Goal: Task Accomplishment & Management: Use online tool/utility

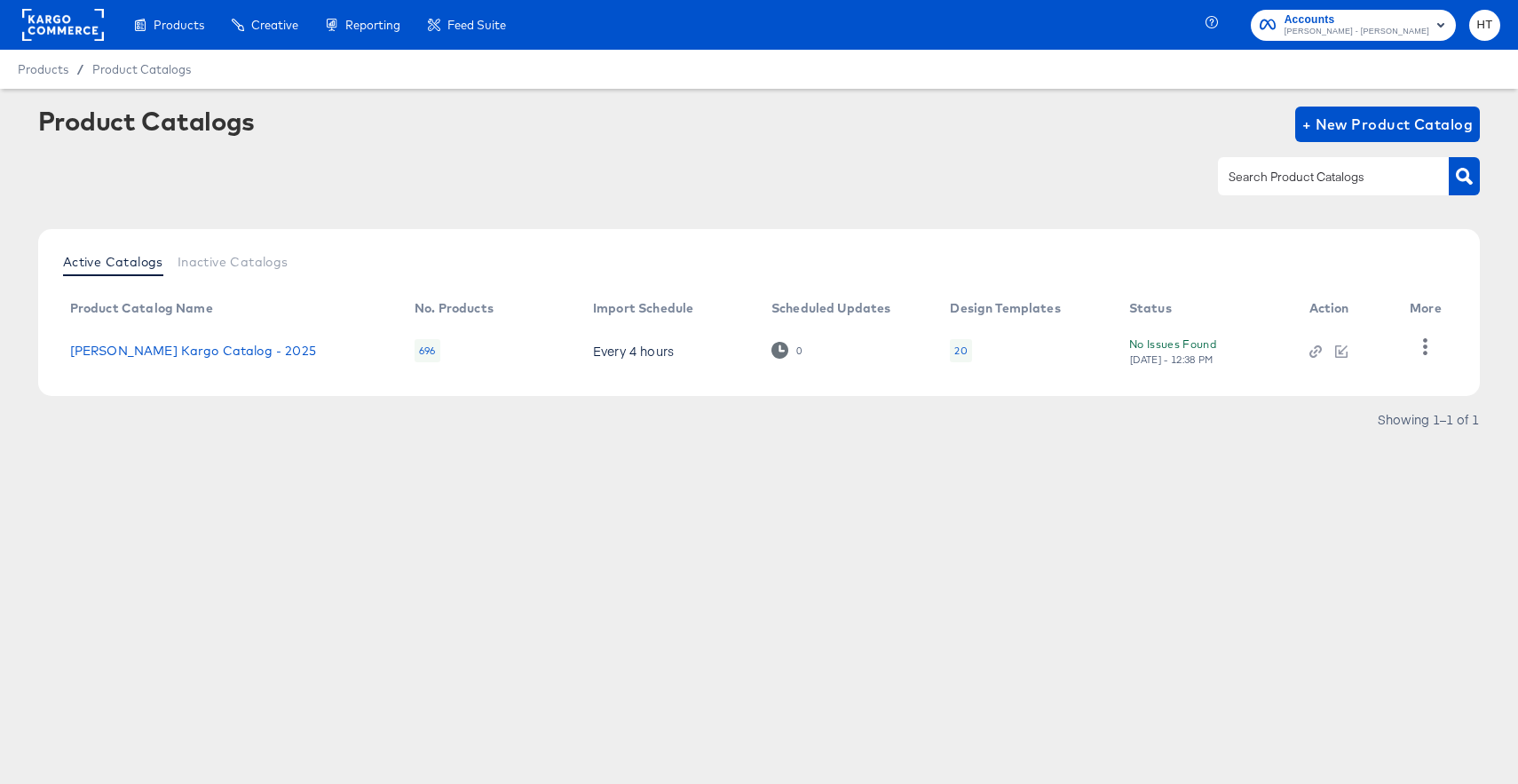
click at [803, 551] on div "Products Creative Reporting Feed Suite Accounts Mason - Alexis Bittar HT Produc…" at bounding box center [759, 392] width 1518 height 784
click at [1414, 25] on span "[PERSON_NAME] - [PERSON_NAME]" at bounding box center [1356, 32] width 145 height 14
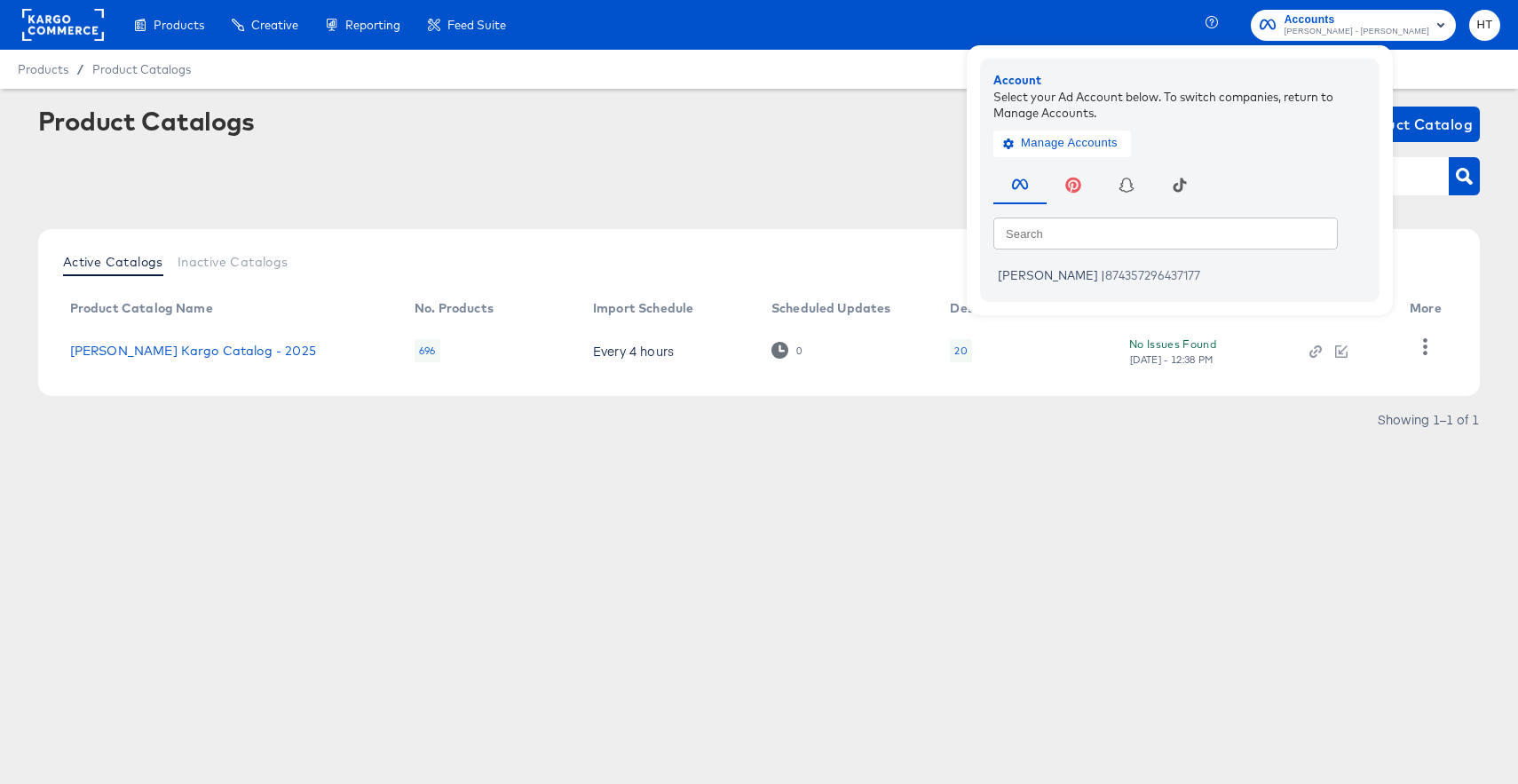
click at [13, 39] on div "Products Creative Reporting Feed Suite" at bounding box center [259, 25] width 519 height 50
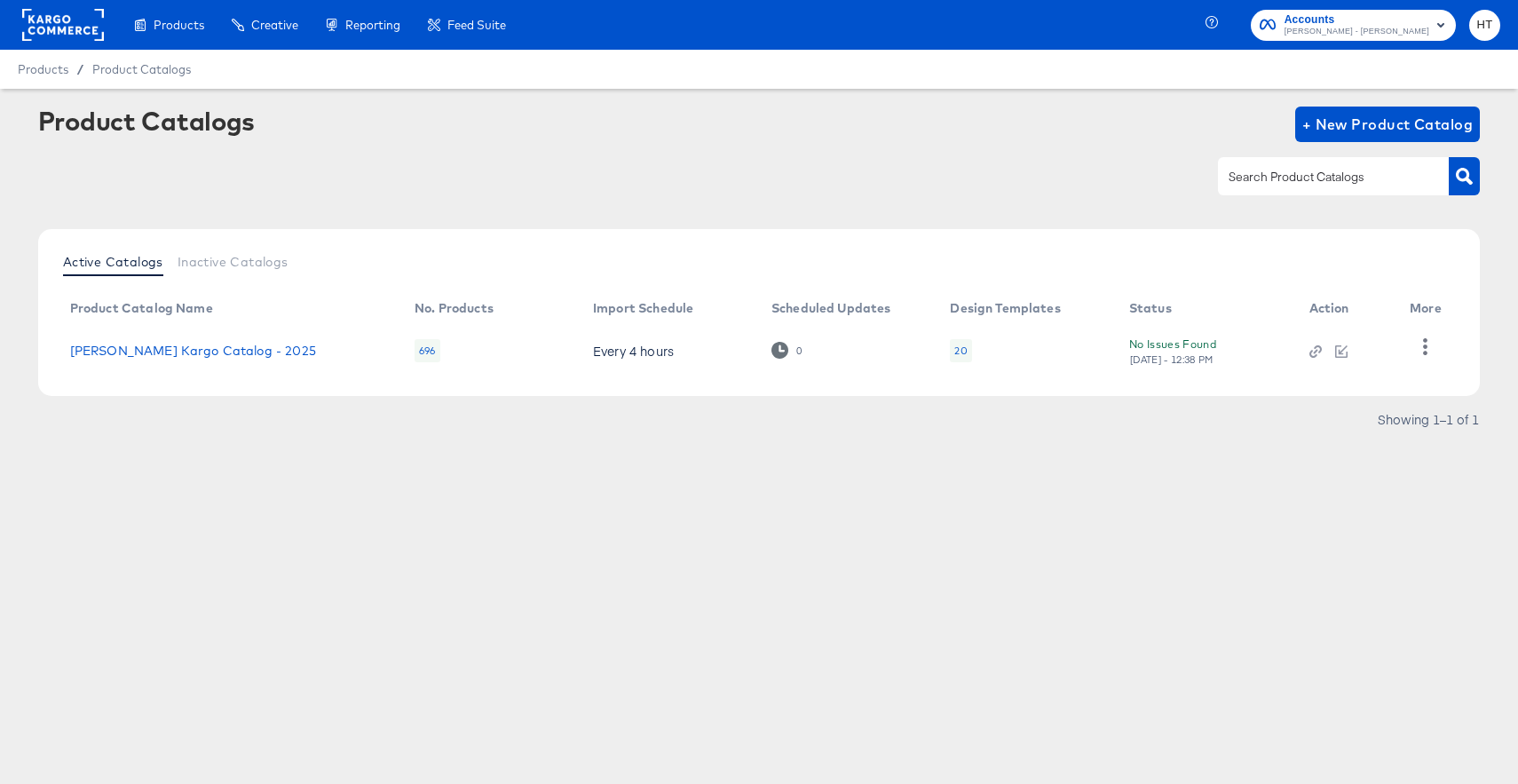
click at [38, 37] on rect at bounding box center [63, 25] width 82 height 32
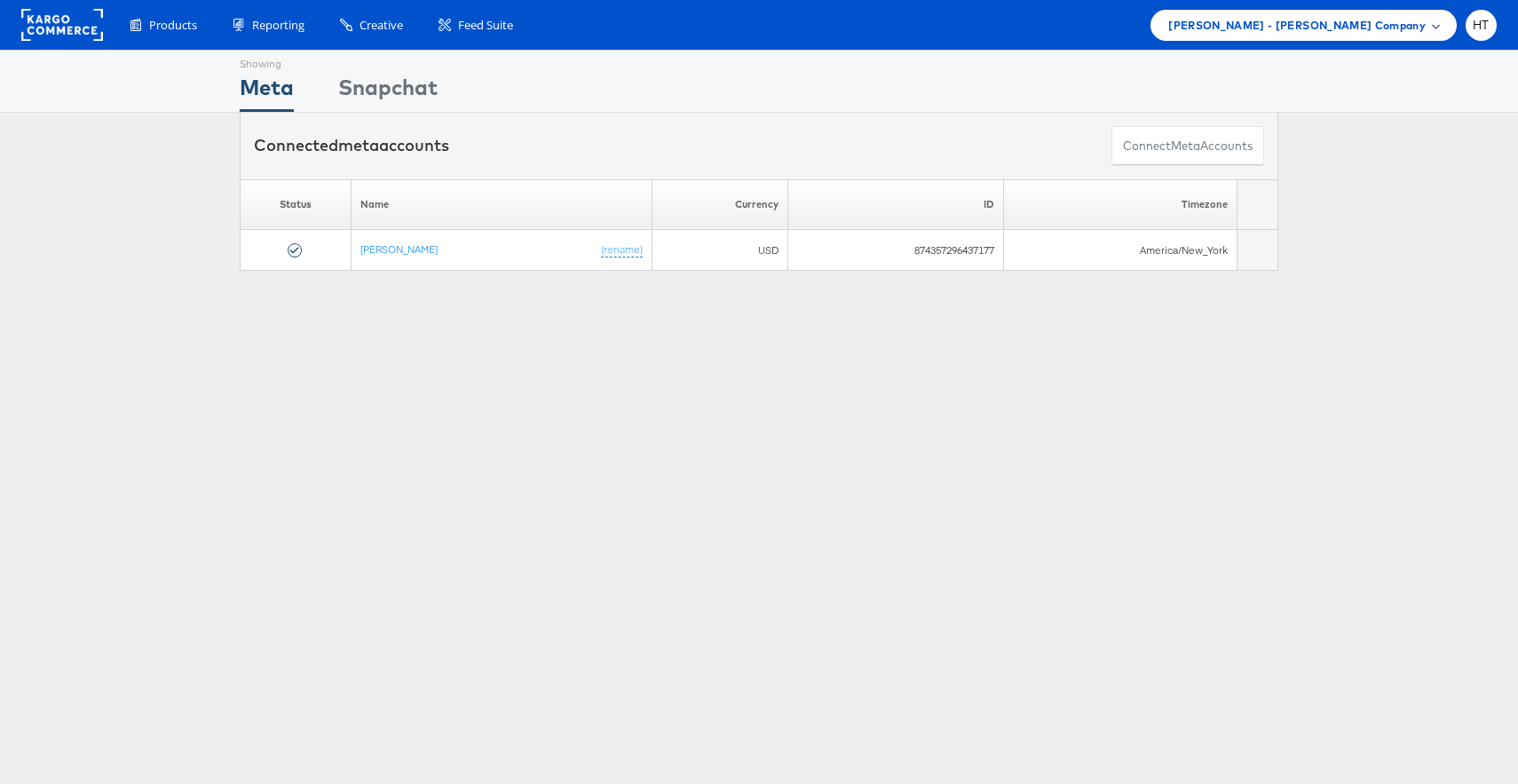
click at [1438, 33] on div "Mason - Alexis Bittar Company" at bounding box center [1303, 25] width 271 height 19
click at [1363, 141] on li "[PERSON_NAME]" at bounding box center [1368, 133] width 178 height 34
click at [1357, 128] on link "[PERSON_NAME]" at bounding box center [1371, 133] width 142 height 18
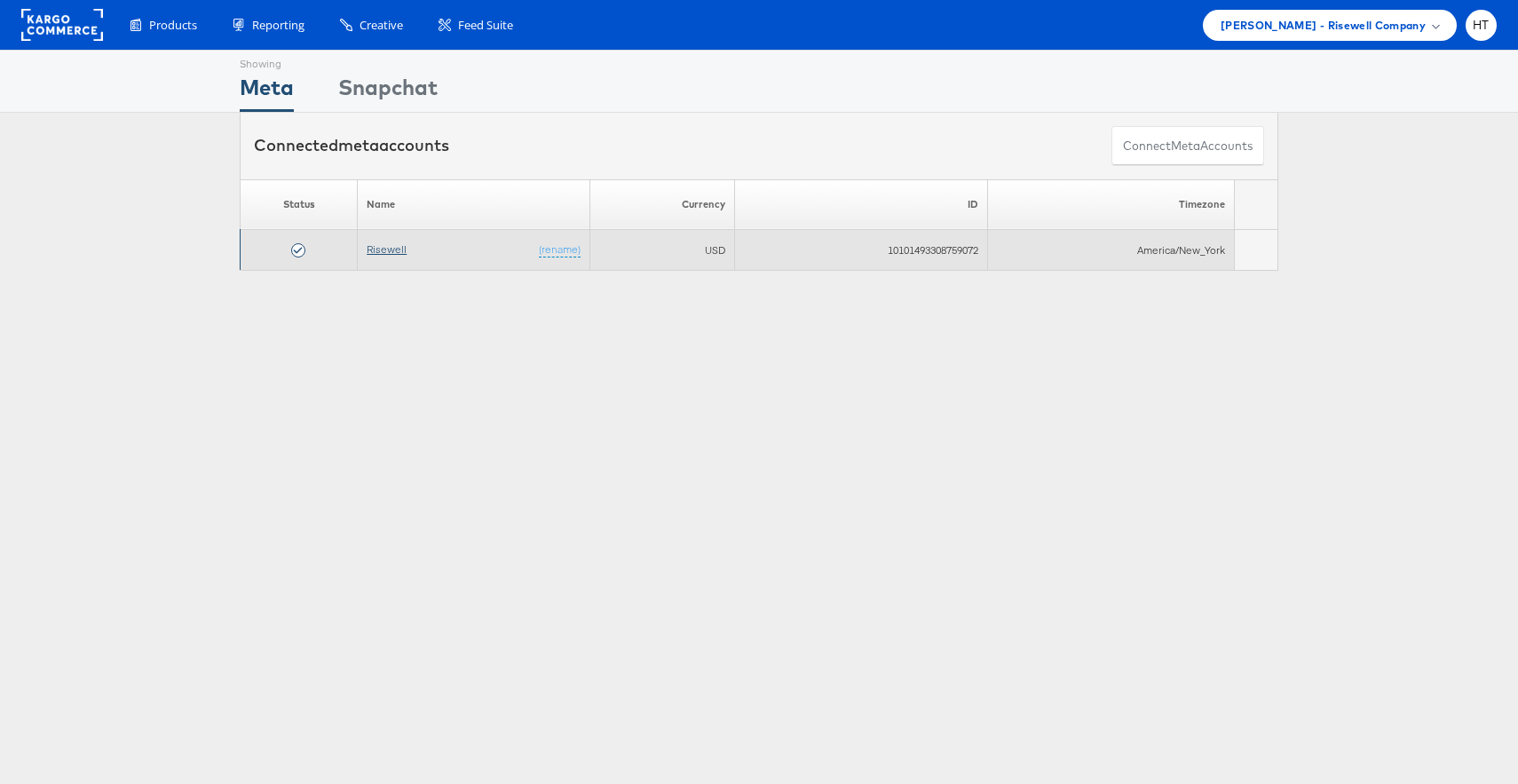
click at [394, 251] on link "Risewell" at bounding box center [387, 248] width 40 height 13
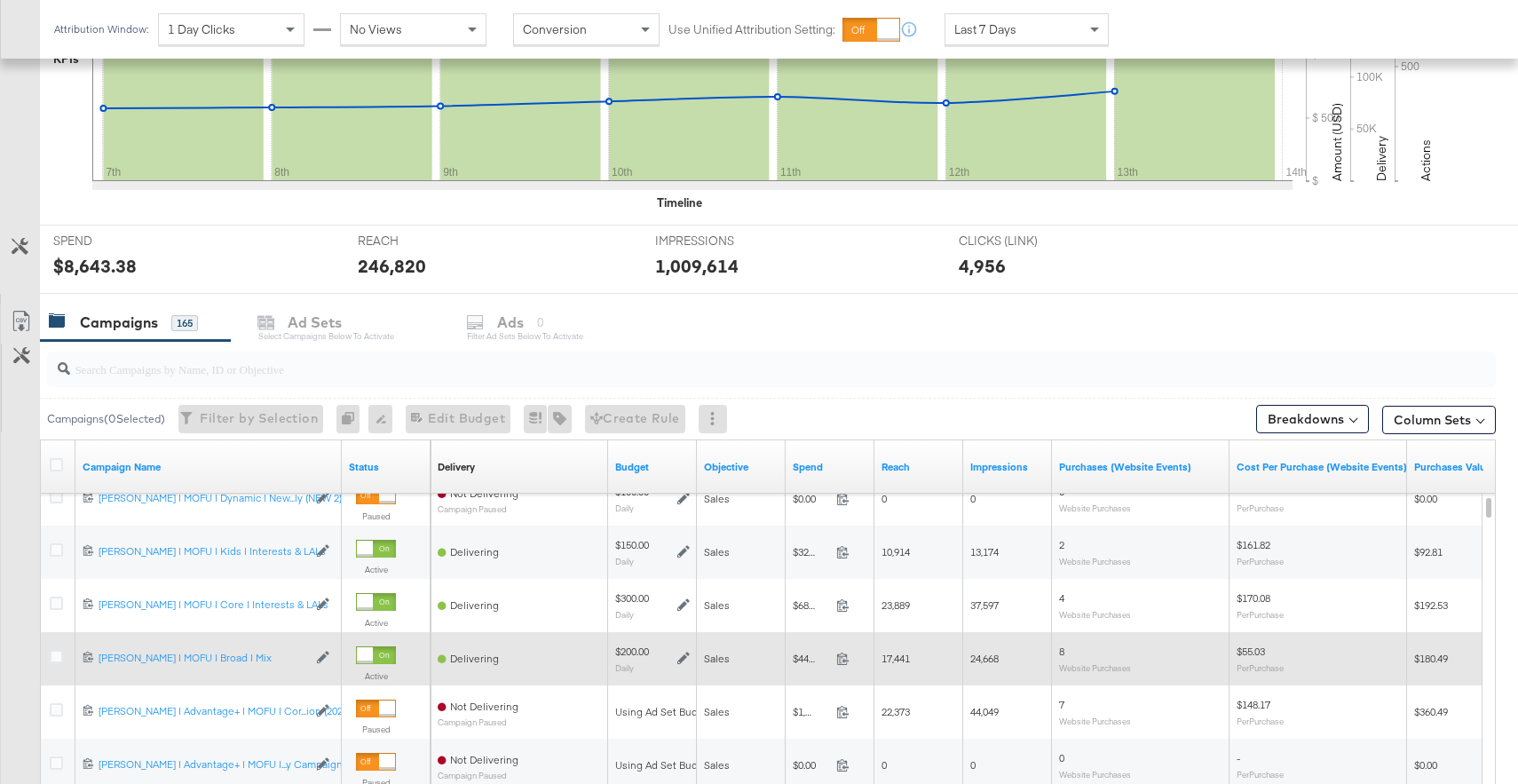
scroll to position [507, 0]
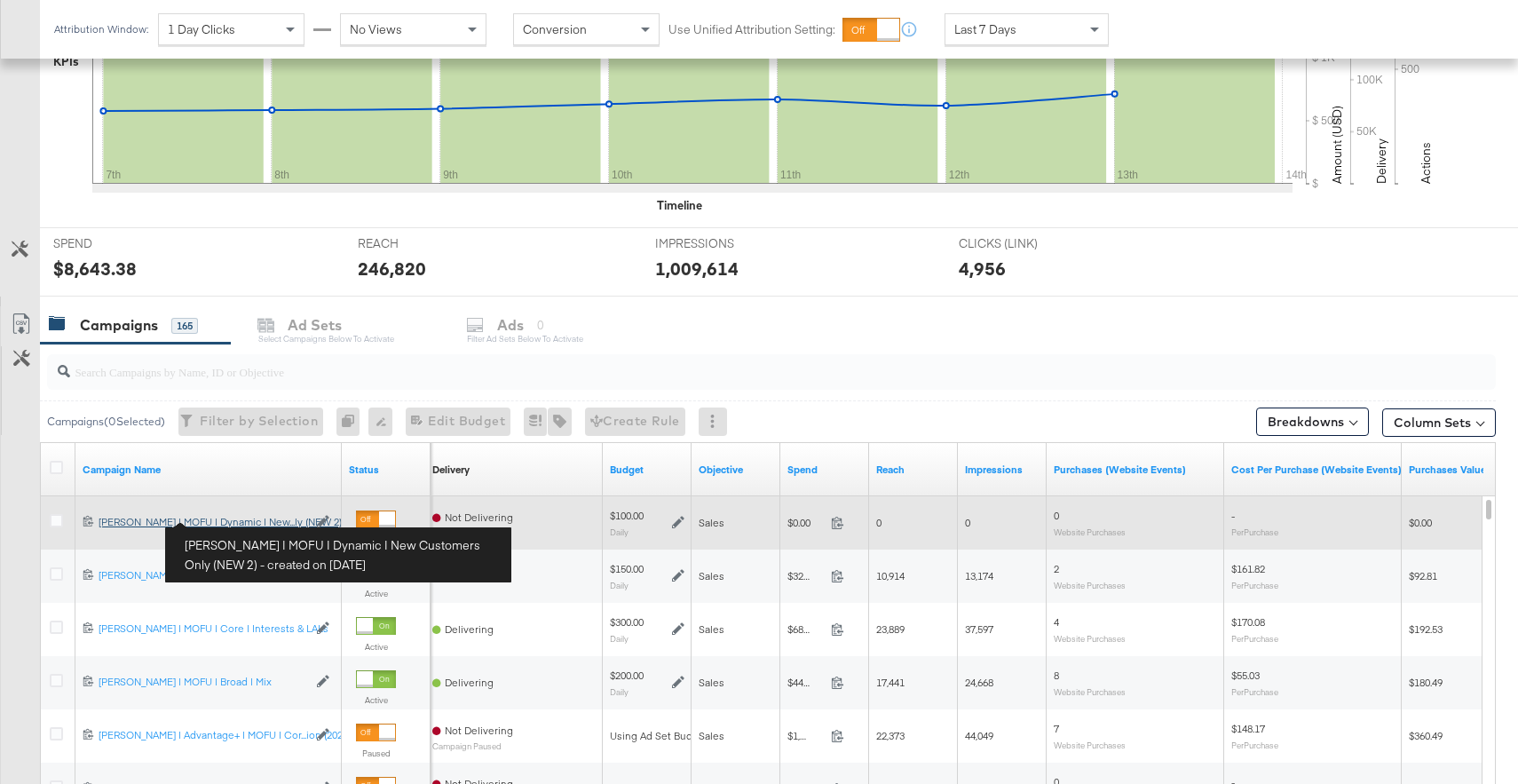
click at [232, 519] on div "[PERSON_NAME] | MOFU | Dynamic | New Customers Only (NEW 2) [PERSON_NAME] | MOF…" at bounding box center [203, 522] width 209 height 14
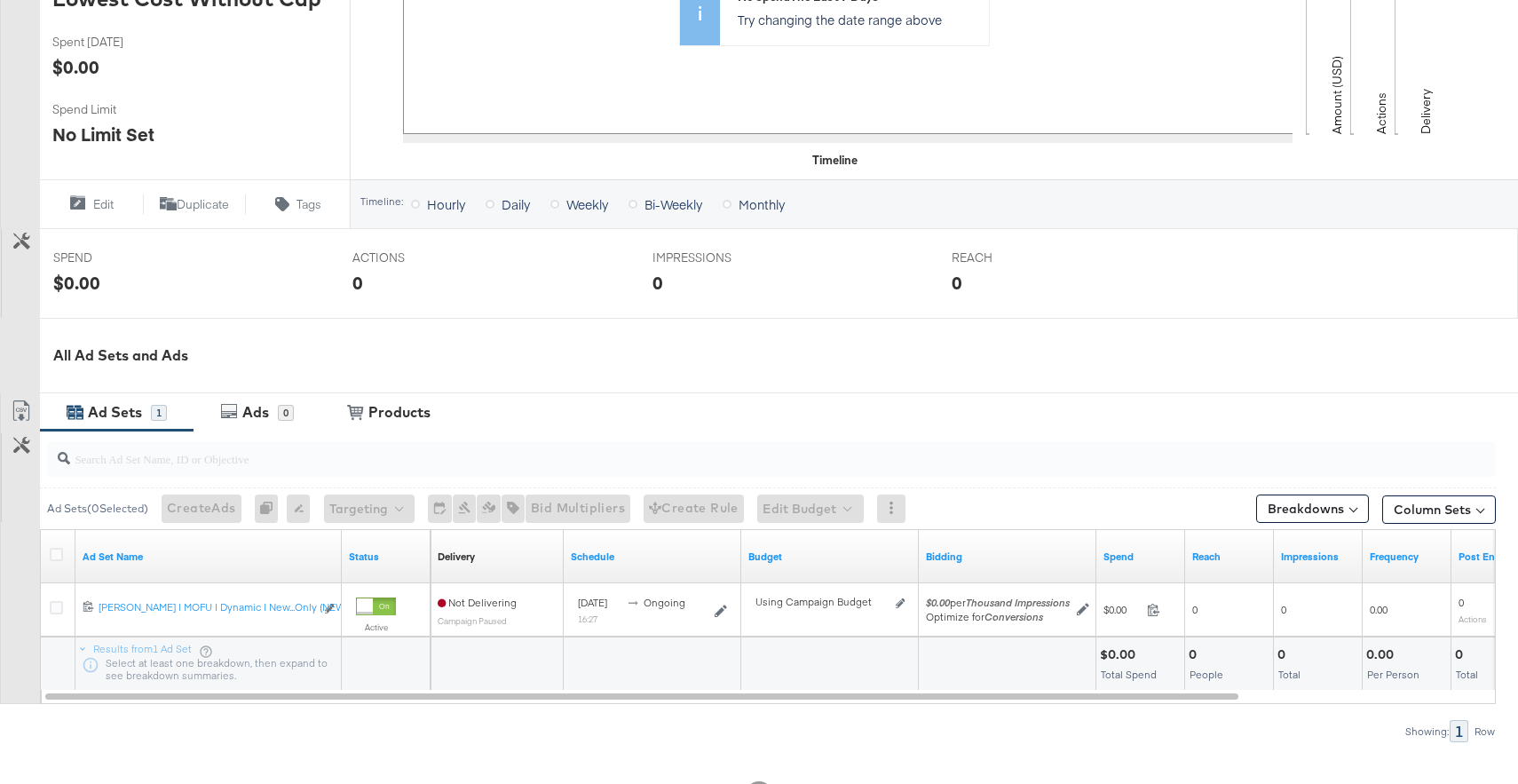
scroll to position [493, 0]
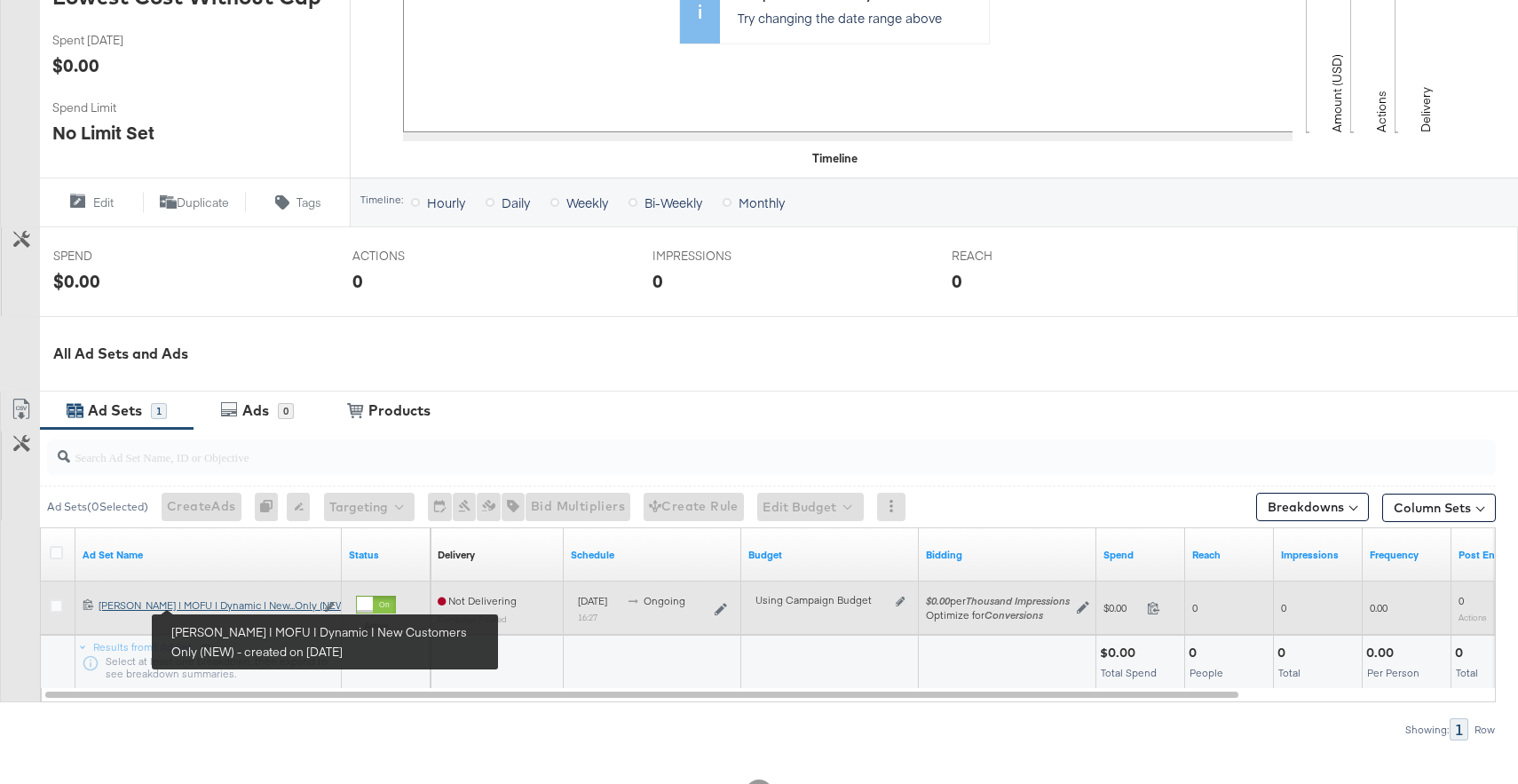
click at [218, 605] on div "[PERSON_NAME] | MOFU | Dynamic | New Customers Only (NEW) [PERSON_NAME] | MOFU …" at bounding box center [207, 605] width 216 height 14
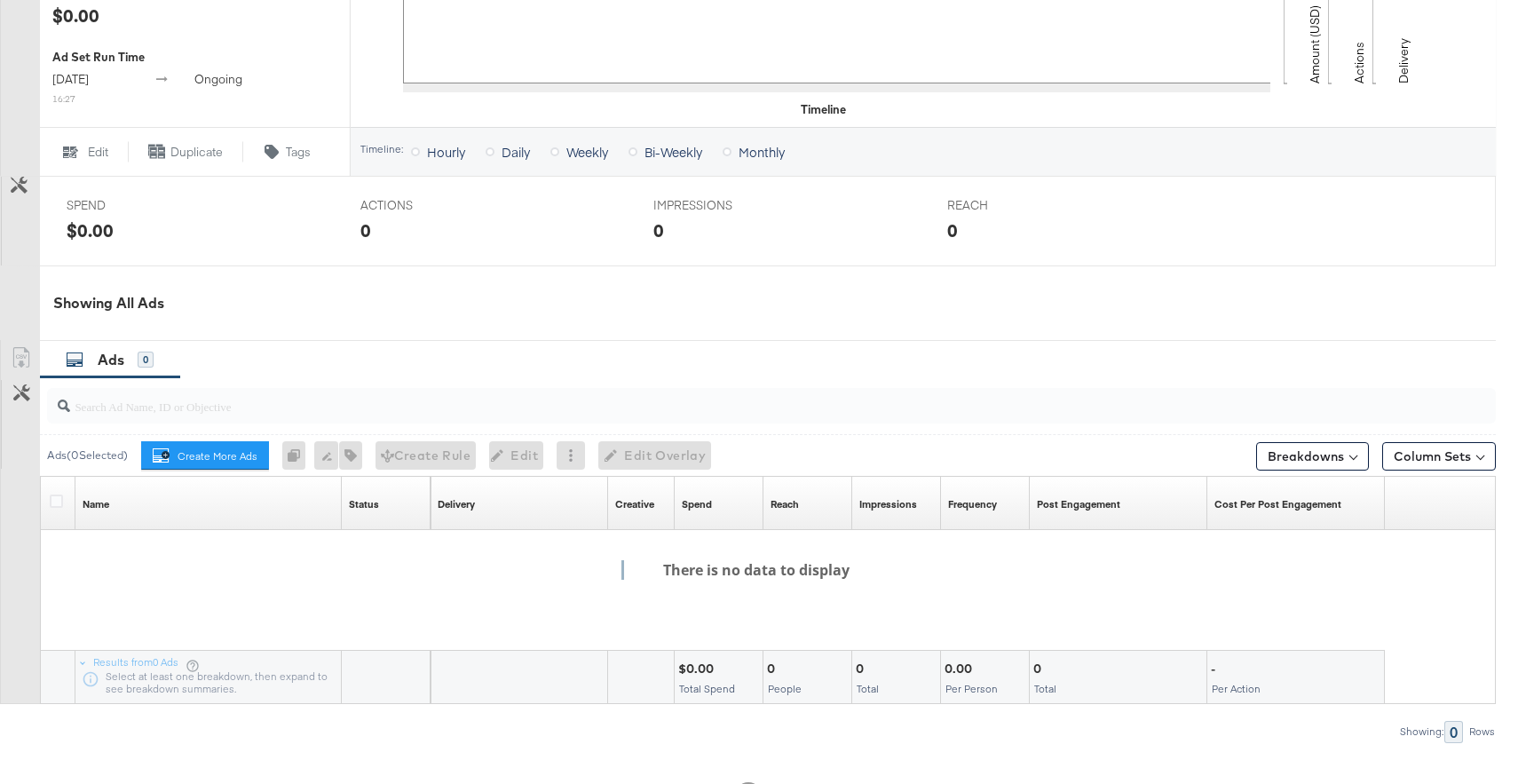
scroll to position [652, 0]
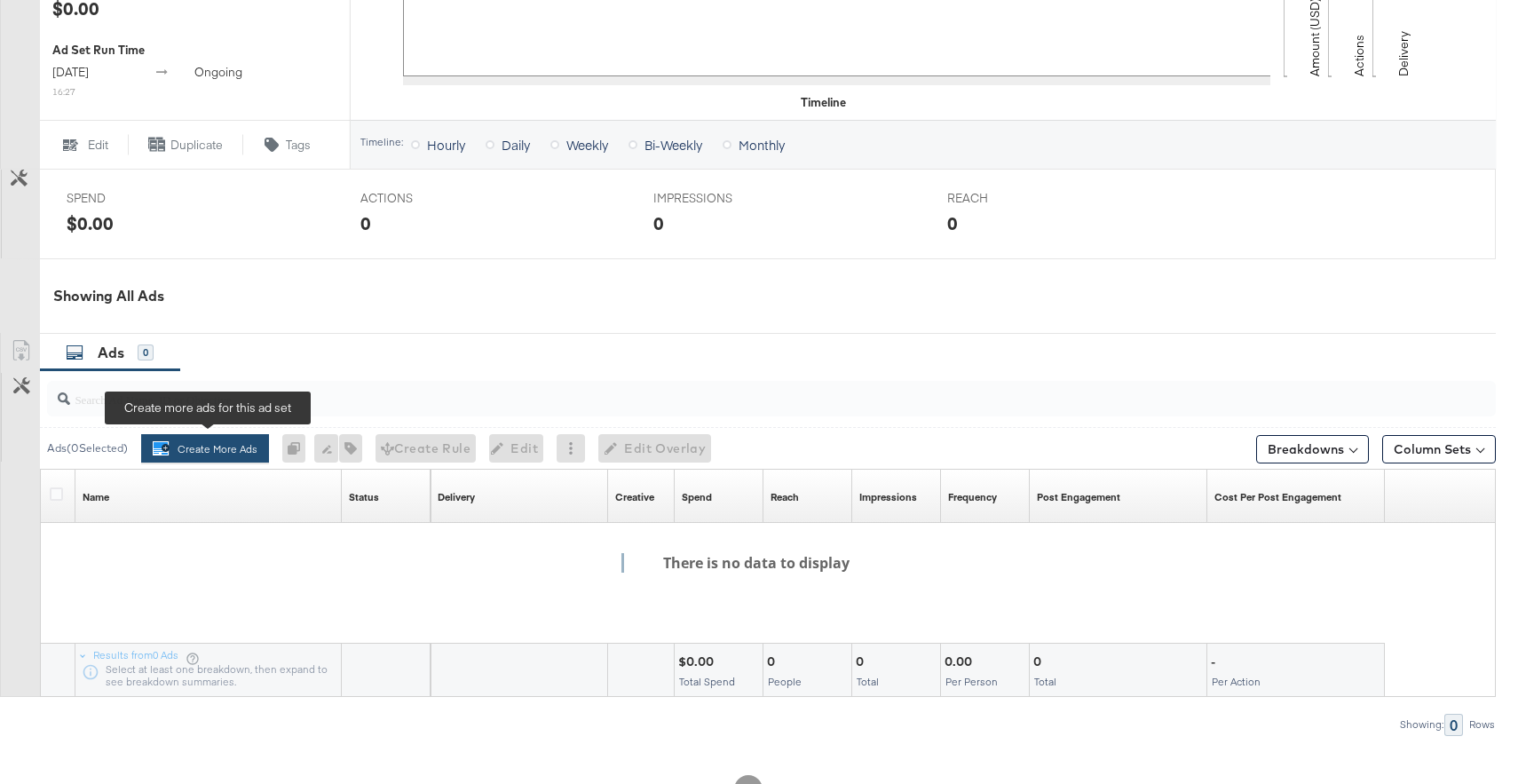
click at [217, 450] on button "Create More Ads Create more ads for this ad set" at bounding box center [205, 448] width 128 height 28
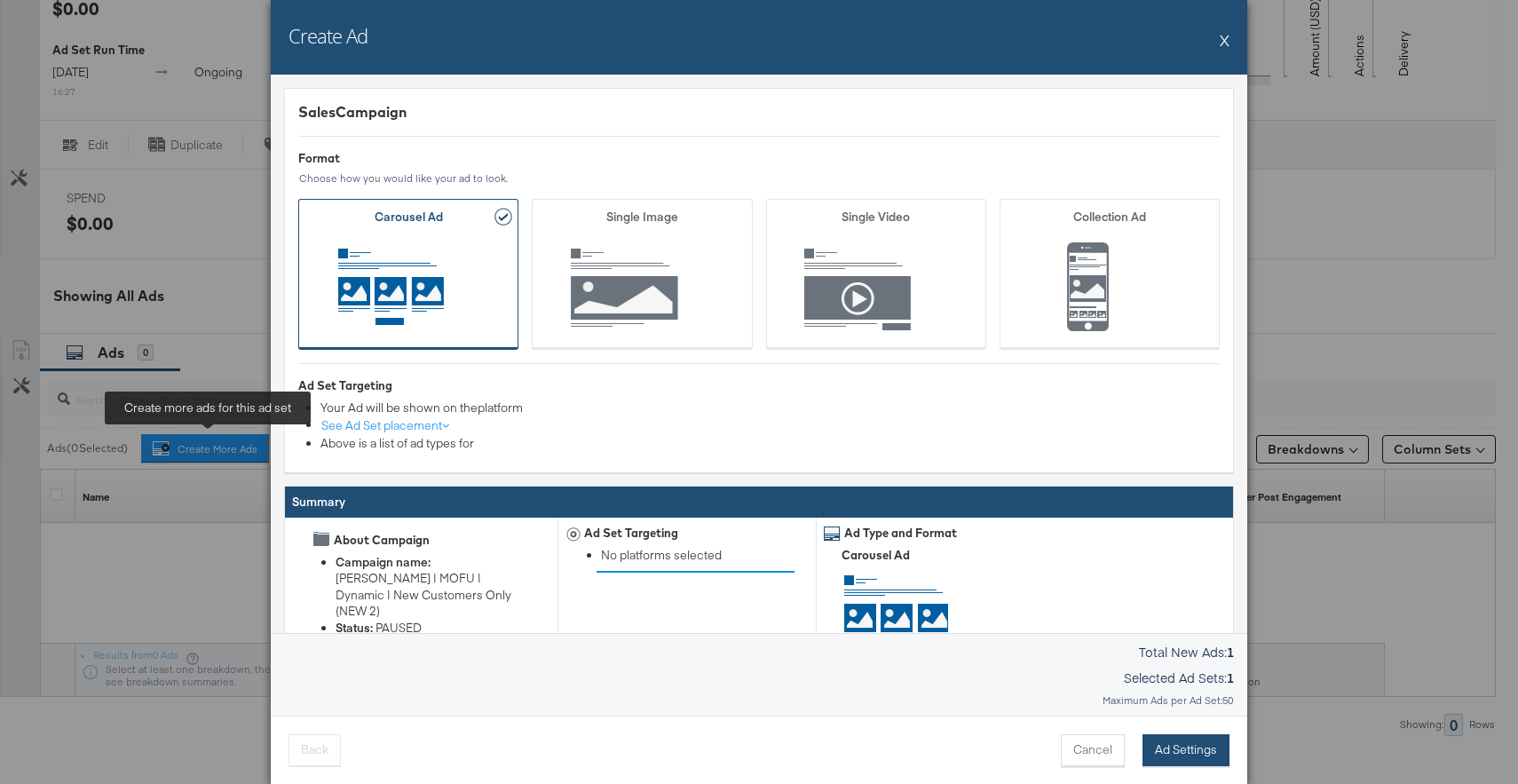
click at [1180, 747] on button "Ad Settings" at bounding box center [1185, 750] width 87 height 32
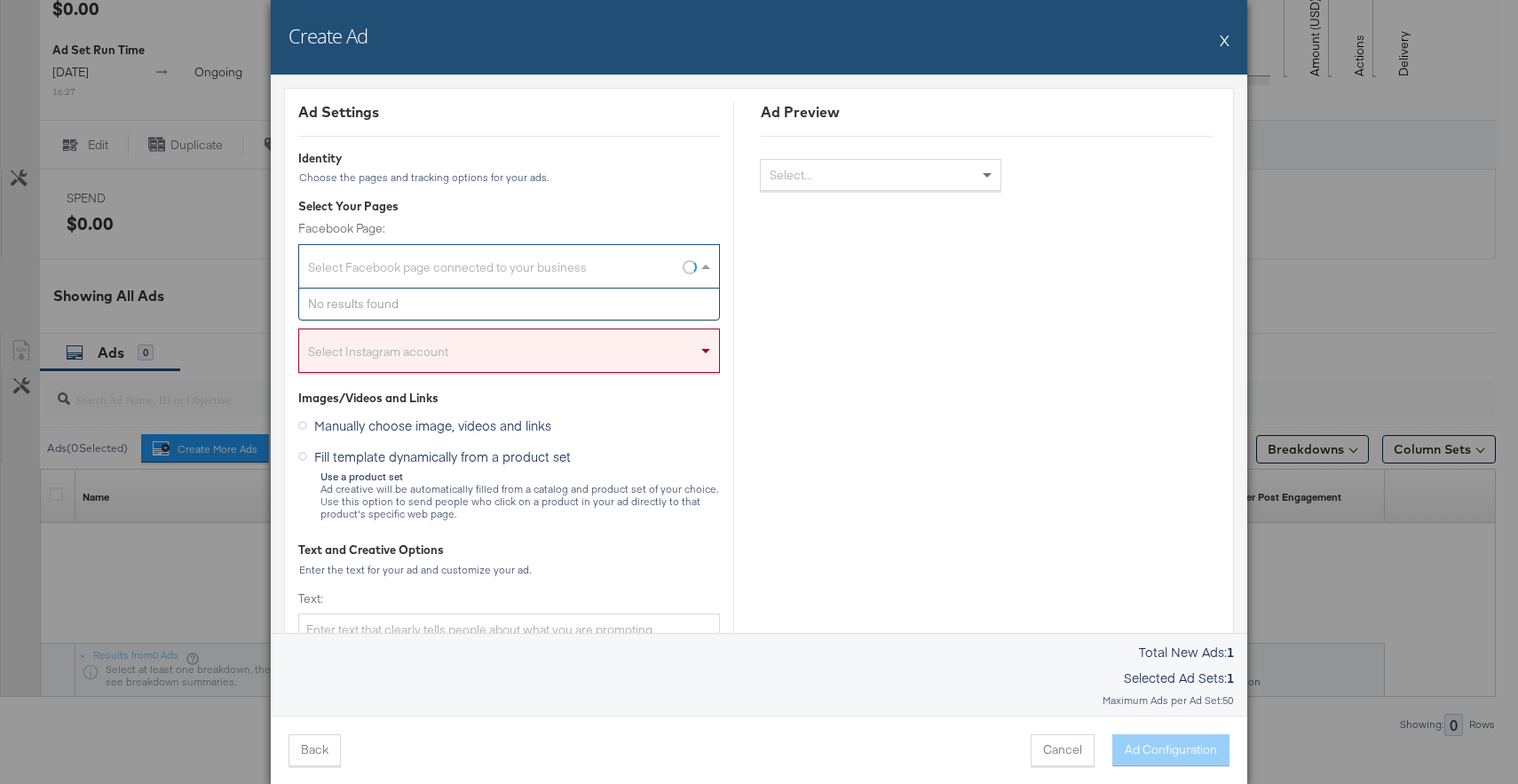
click at [604, 252] on div "Select Facebook page connected to your business" at bounding box center [509, 270] width 420 height 36
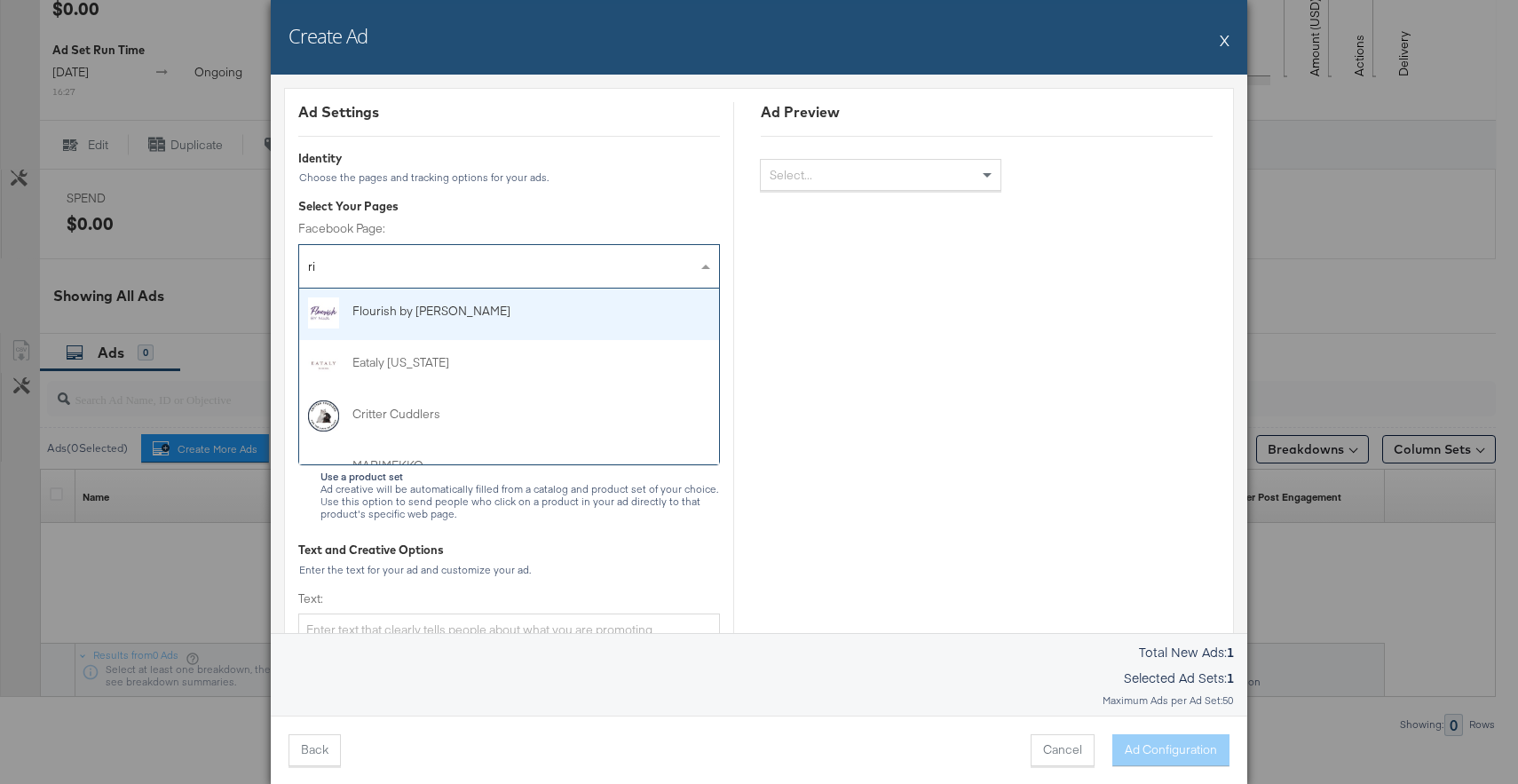
type input "ris"
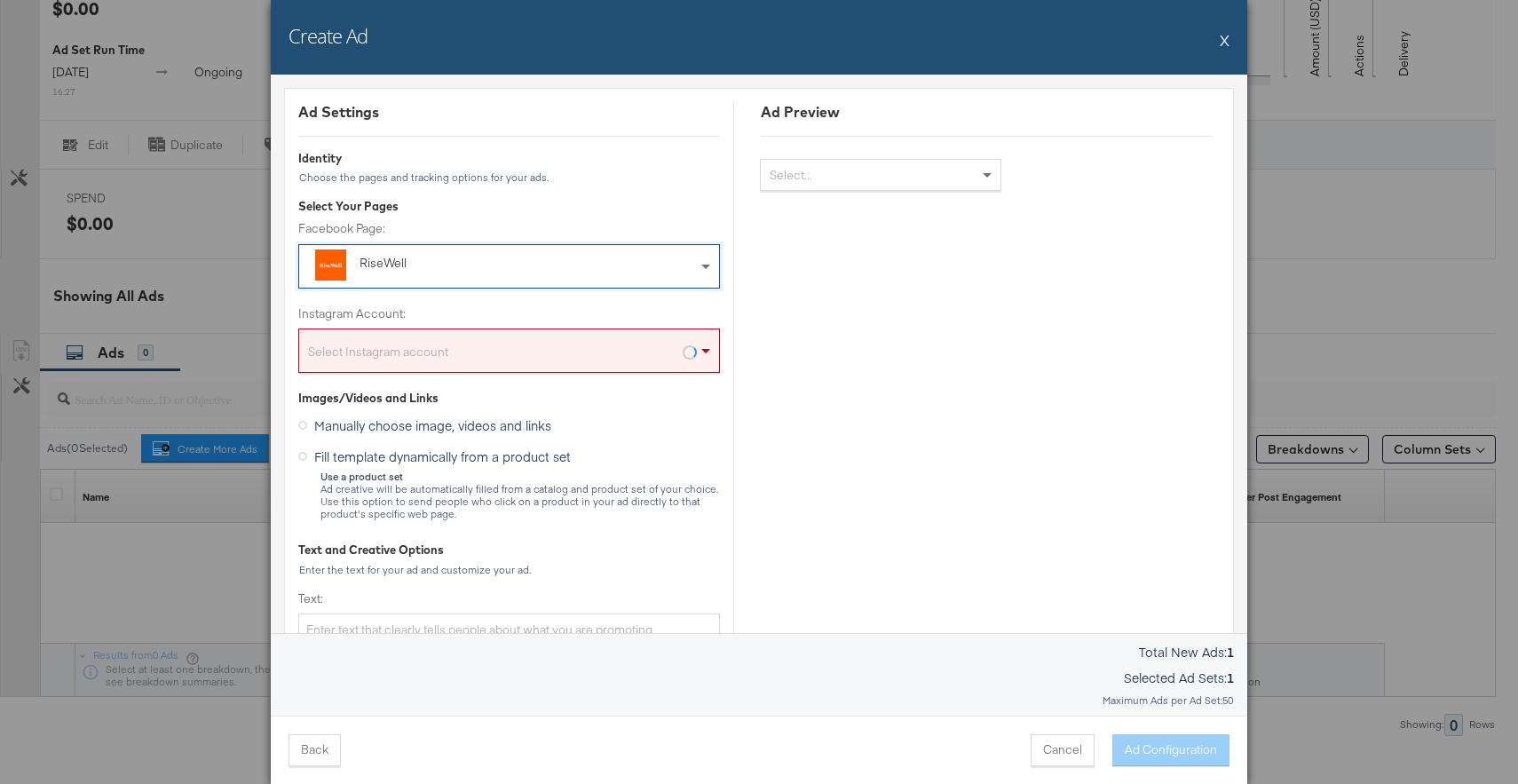
click at [519, 344] on div "Select Instagram account" at bounding box center [509, 354] width 420 height 36
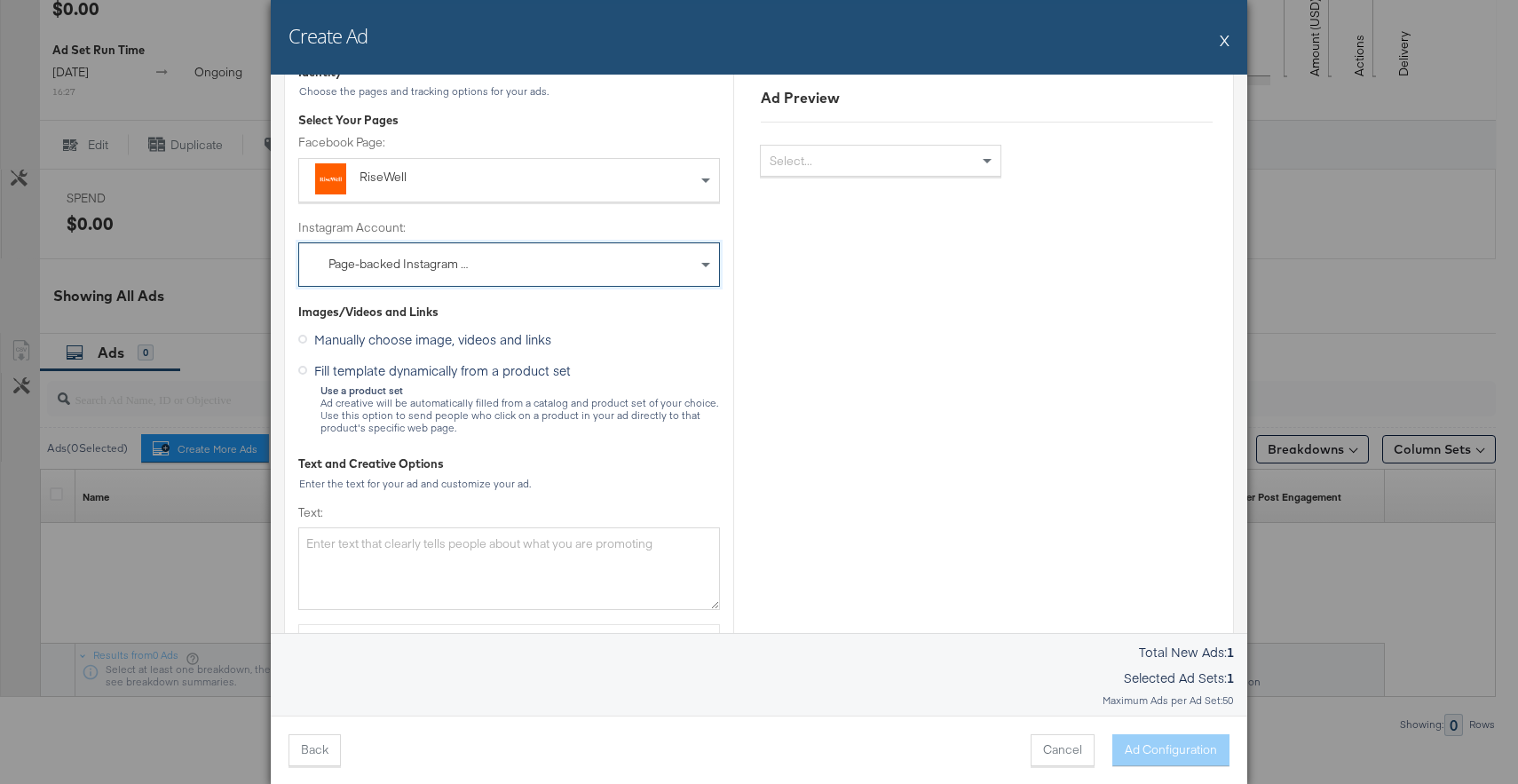
scroll to position [109, 0]
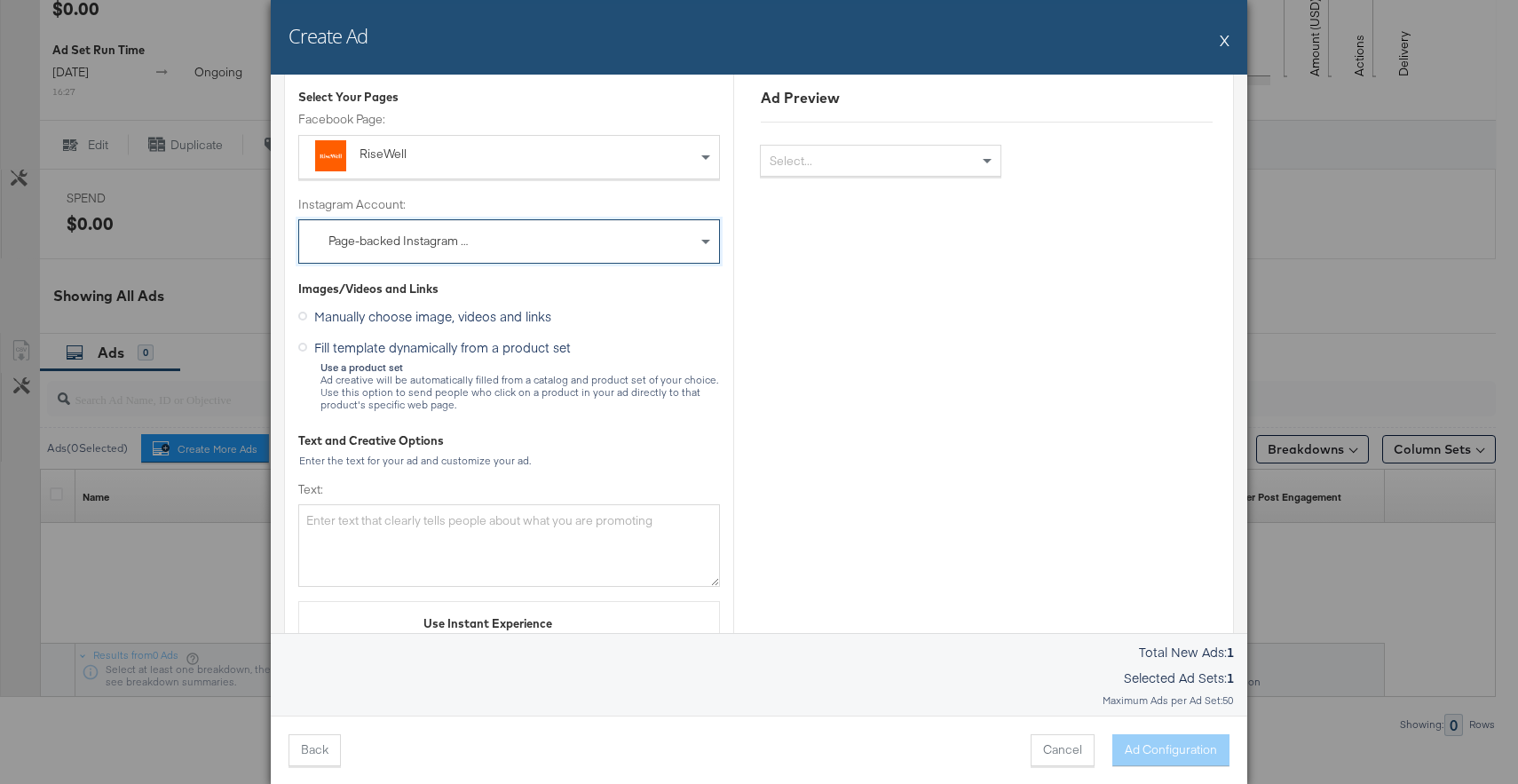
click at [307, 345] on label "Fill template dynamically from a product set" at bounding box center [438, 345] width 280 height 22
click at [0, 0] on input "Fill template dynamically from a product set" at bounding box center [0, 0] width 0 height 0
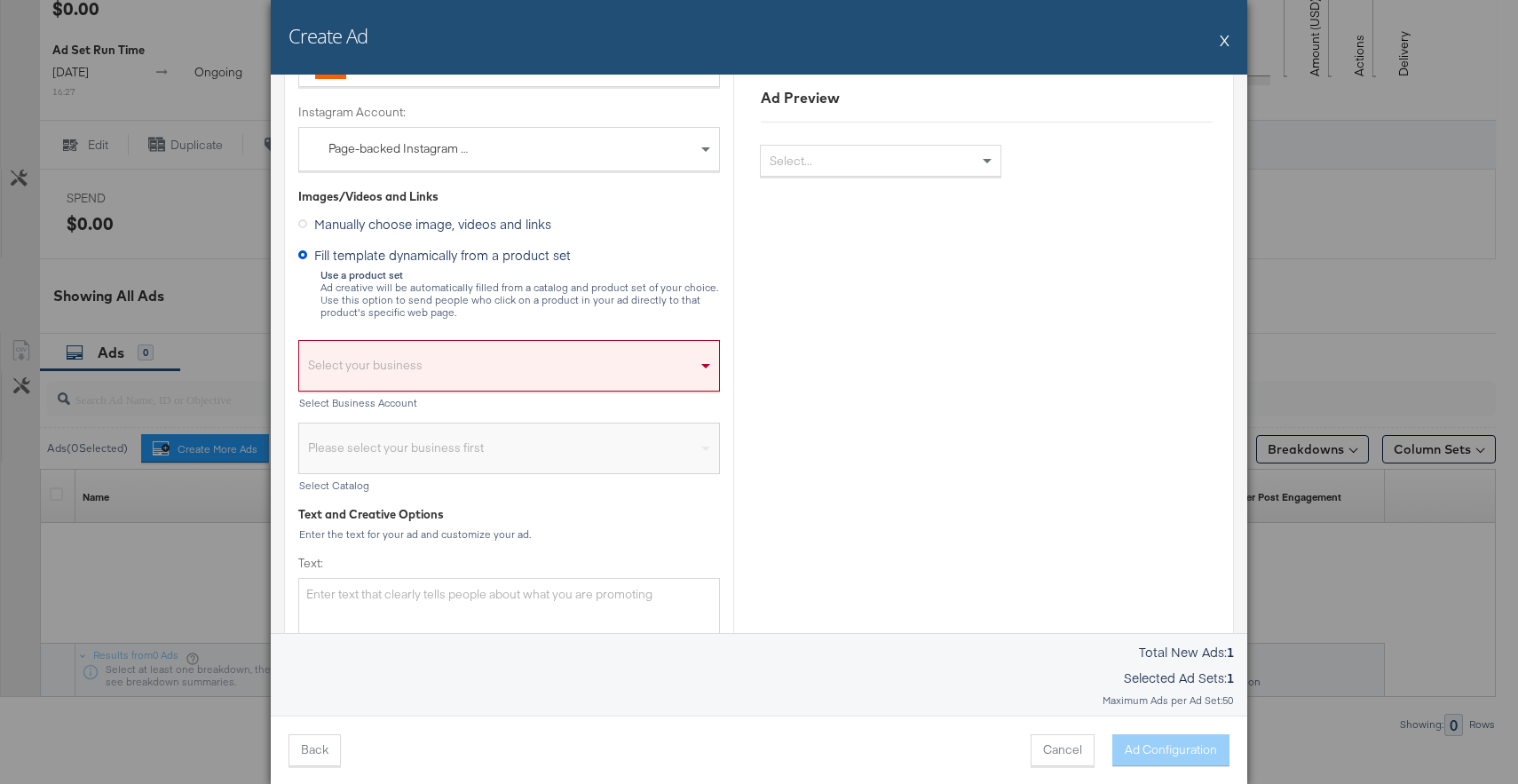
scroll to position [211, 0]
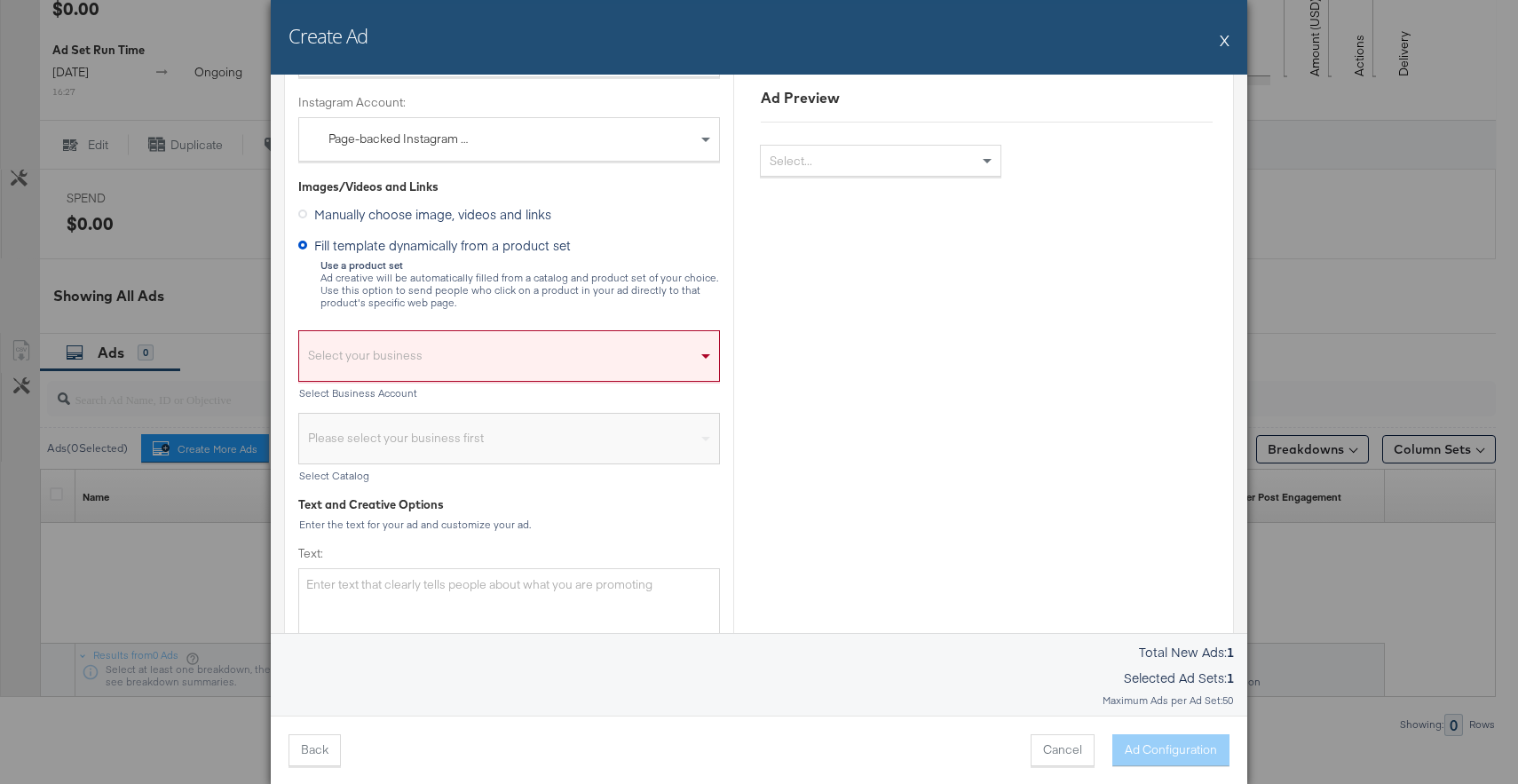
click at [415, 360] on div "Select your business" at bounding box center [509, 360] width 420 height 41
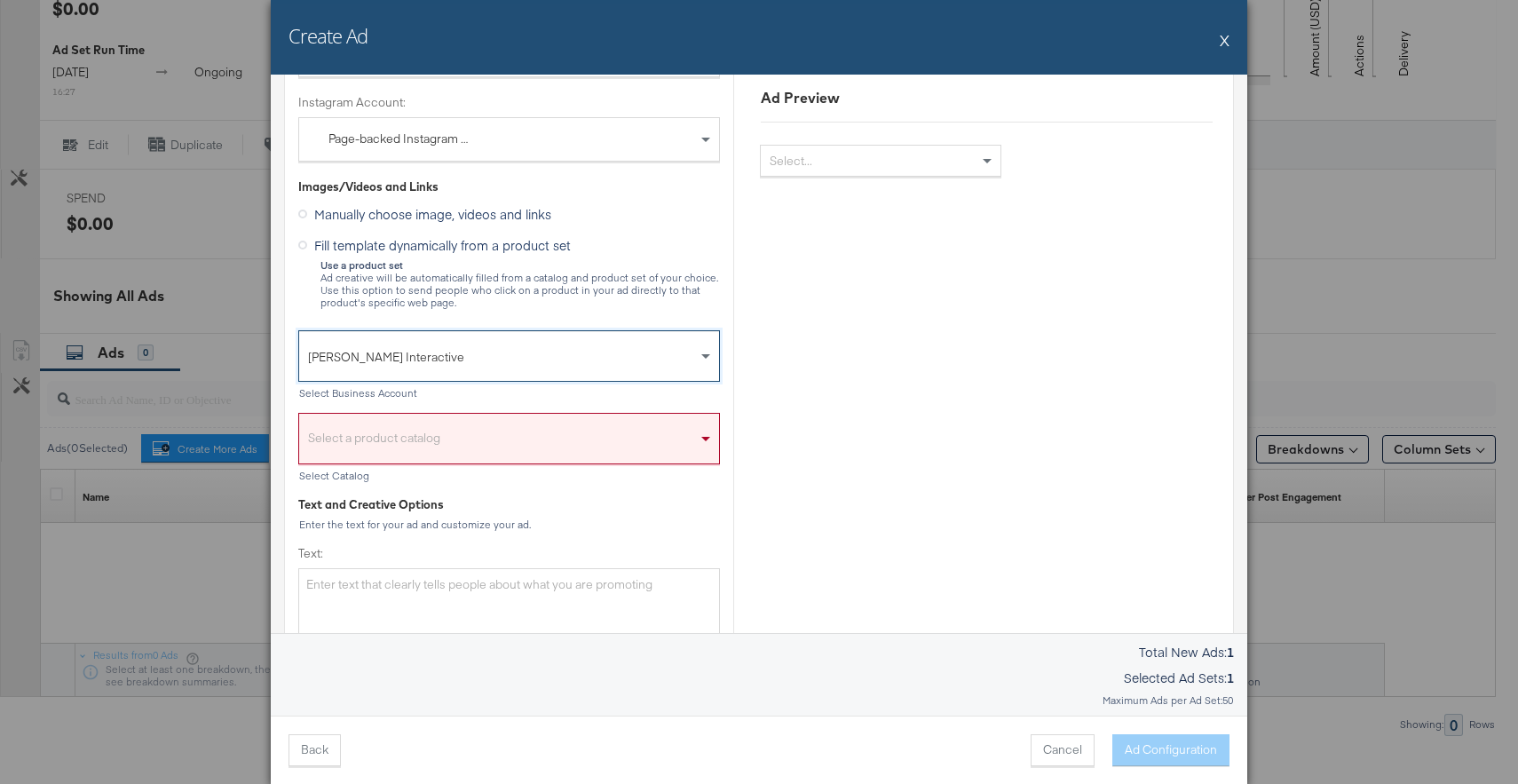
click at [418, 435] on div "Select a product catalog" at bounding box center [509, 443] width 420 height 41
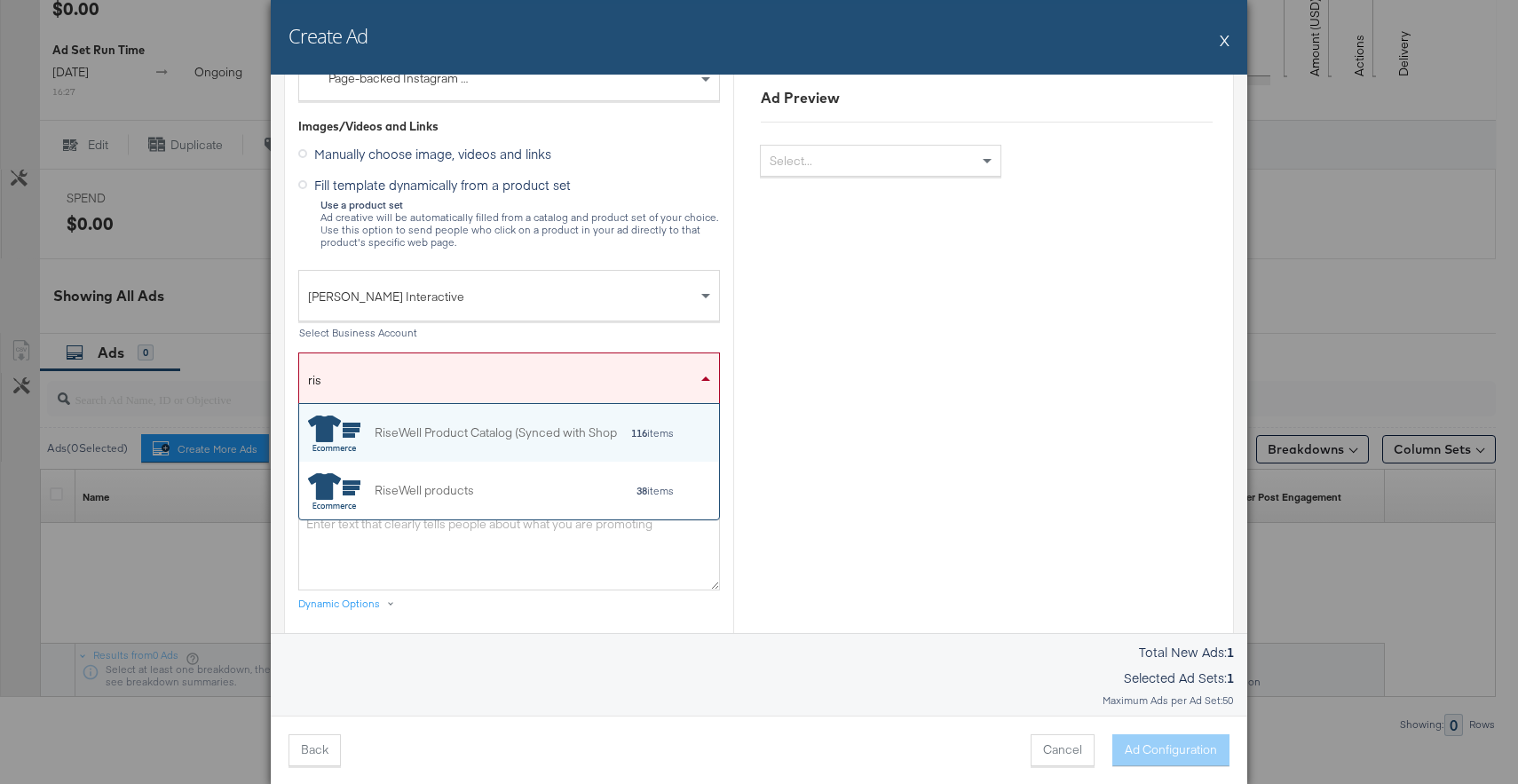
scroll to position [115, 420]
type input "rise"
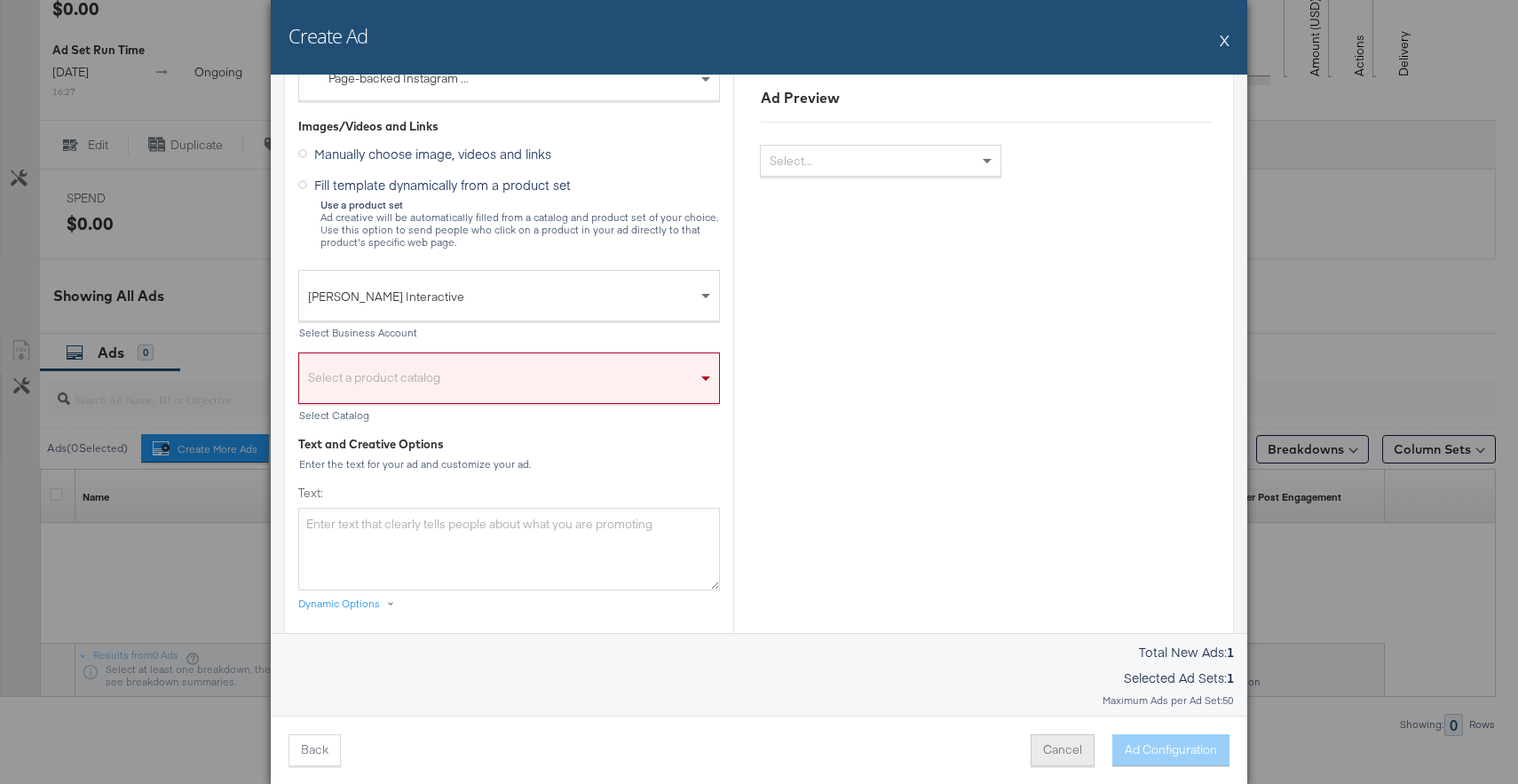
click at [1050, 755] on button "Cancel" at bounding box center [1063, 750] width 64 height 32
